Goal: Information Seeking & Learning: Check status

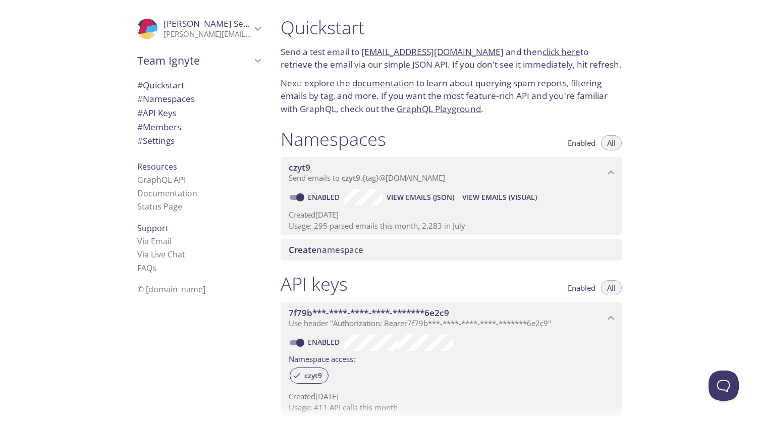
click at [489, 196] on span "View Emails (Visual)" at bounding box center [499, 197] width 75 height 12
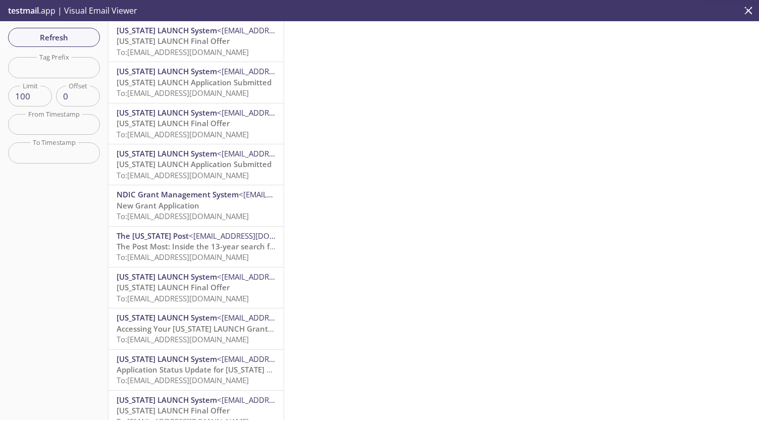
click at [75, 66] on input "text" at bounding box center [54, 67] width 92 height 21
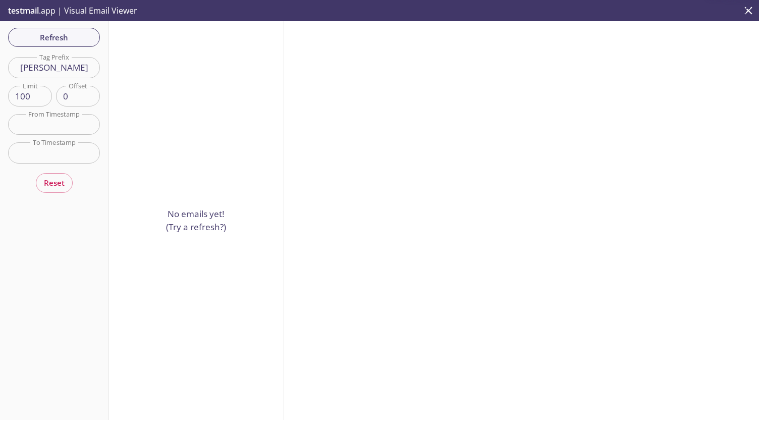
click at [68, 73] on input "[PERSON_NAME]" at bounding box center [54, 67] width 92 height 21
type input "s"
type input "d"
type input "ndic"
click at [87, 196] on div "Refresh Filters Tag Prefix ndic Tag Prefix Limit 100 Limit Offset 0 Offset From…" at bounding box center [54, 220] width 108 height 399
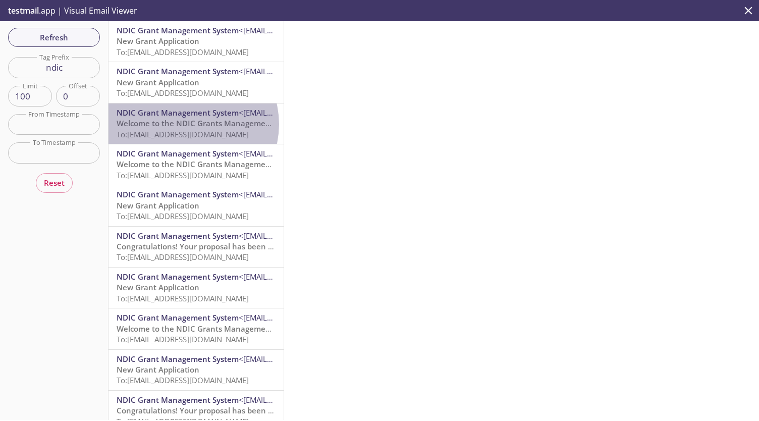
click at [187, 124] on span "Welcome to the NDIC Grants Management System" at bounding box center [209, 123] width 185 height 10
